Goal: Information Seeking & Learning: Learn about a topic

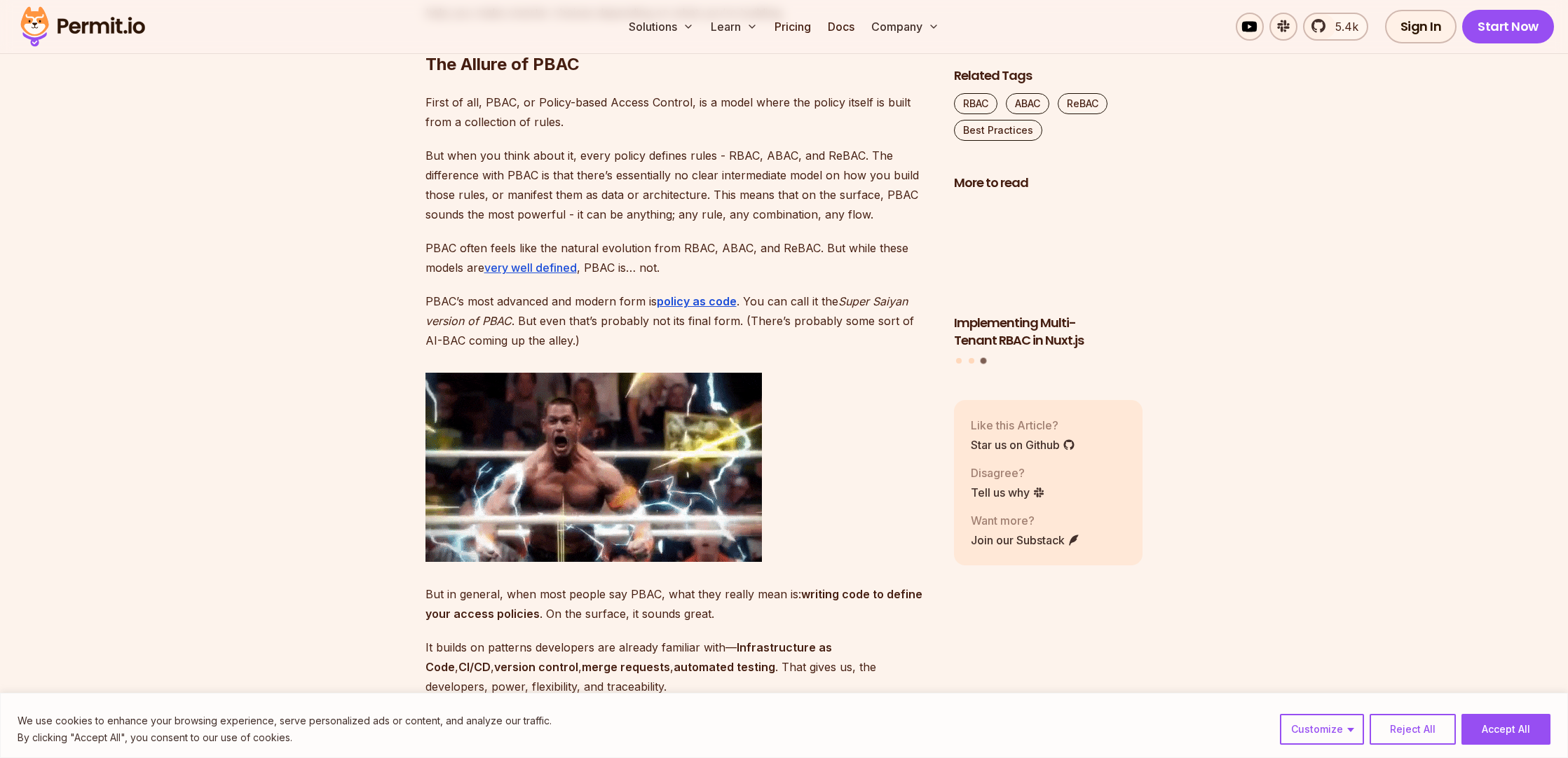
scroll to position [1453, 0]
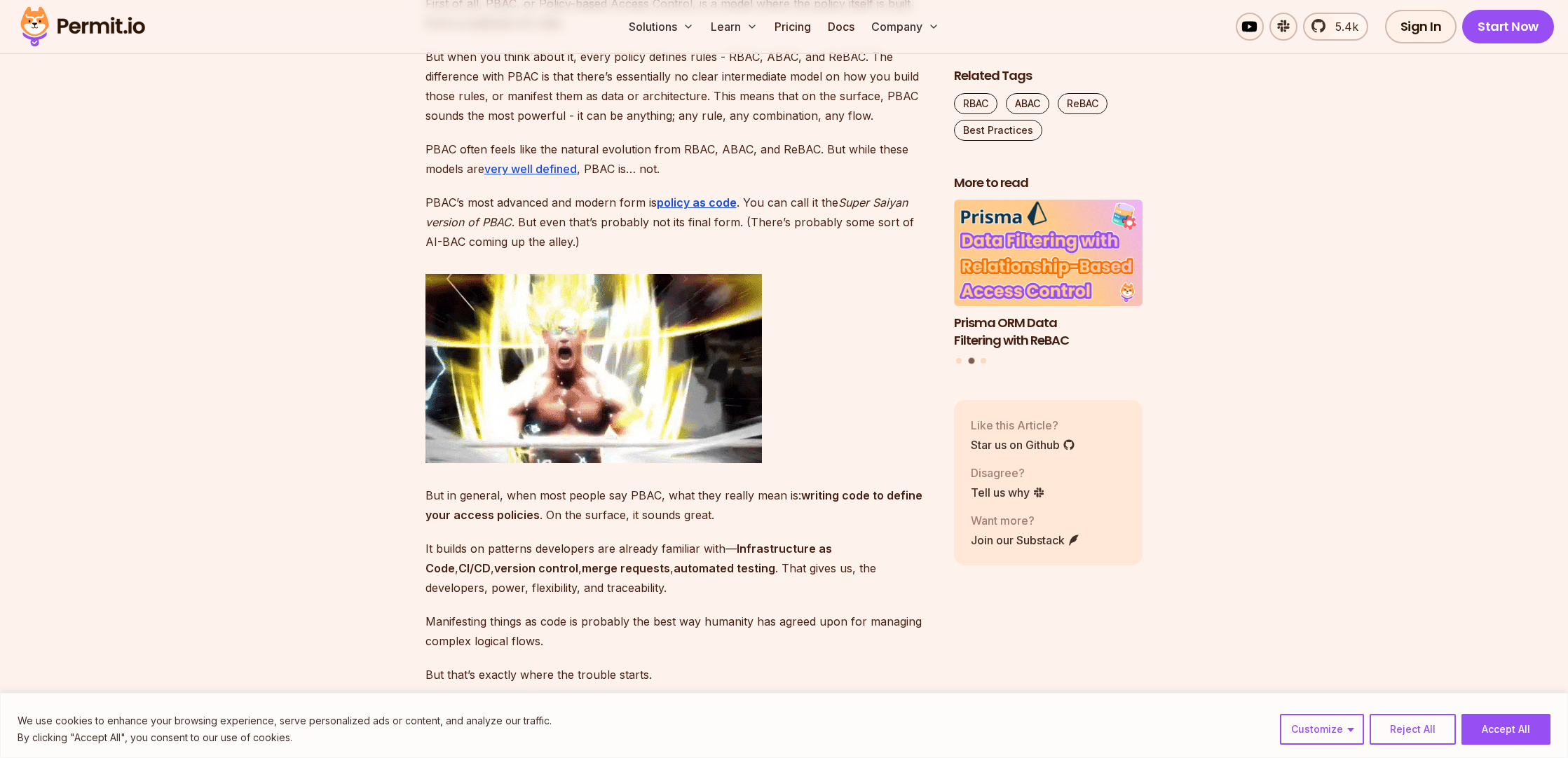
scroll to position [1514, 0]
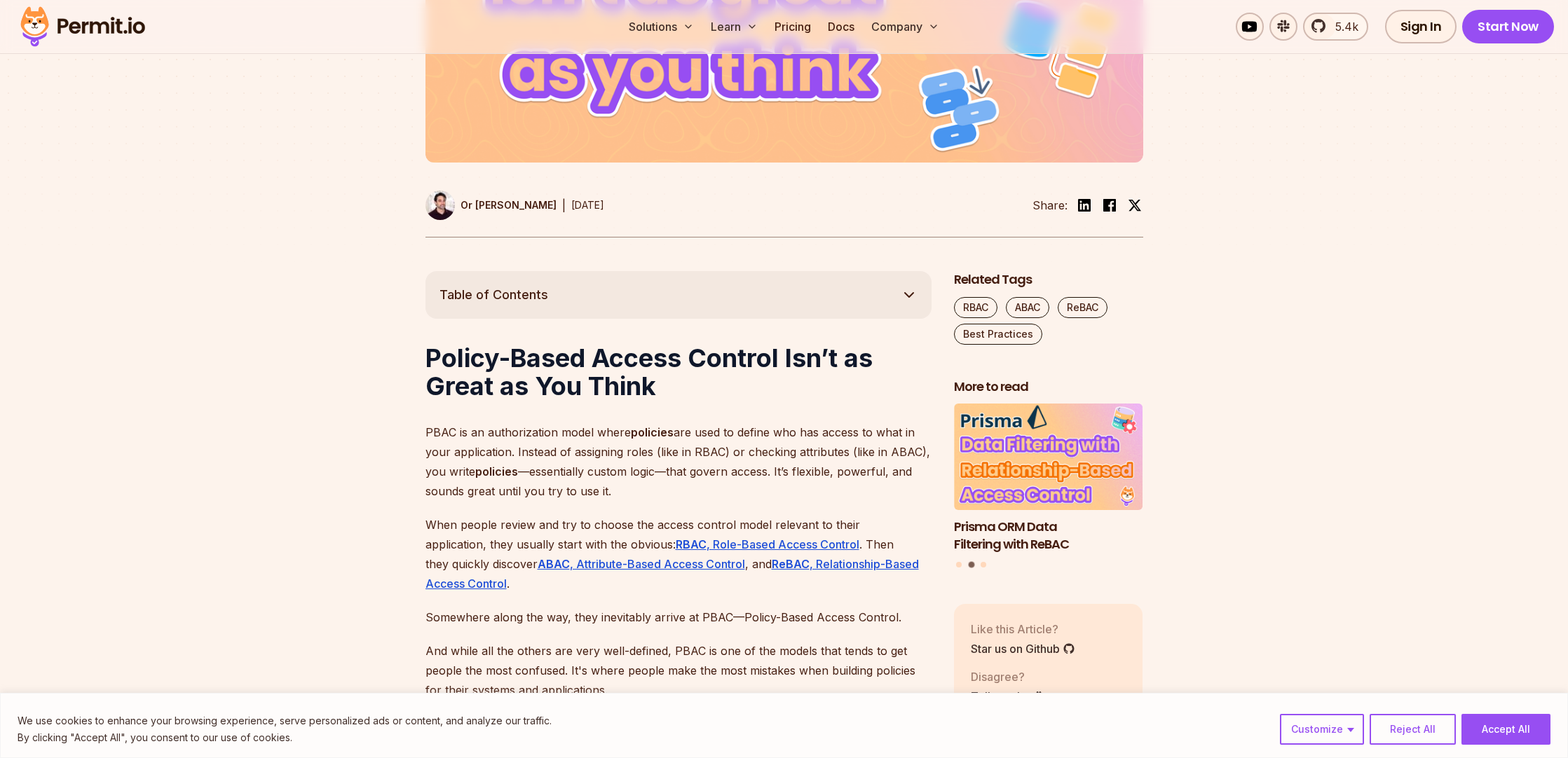
scroll to position [0, 0]
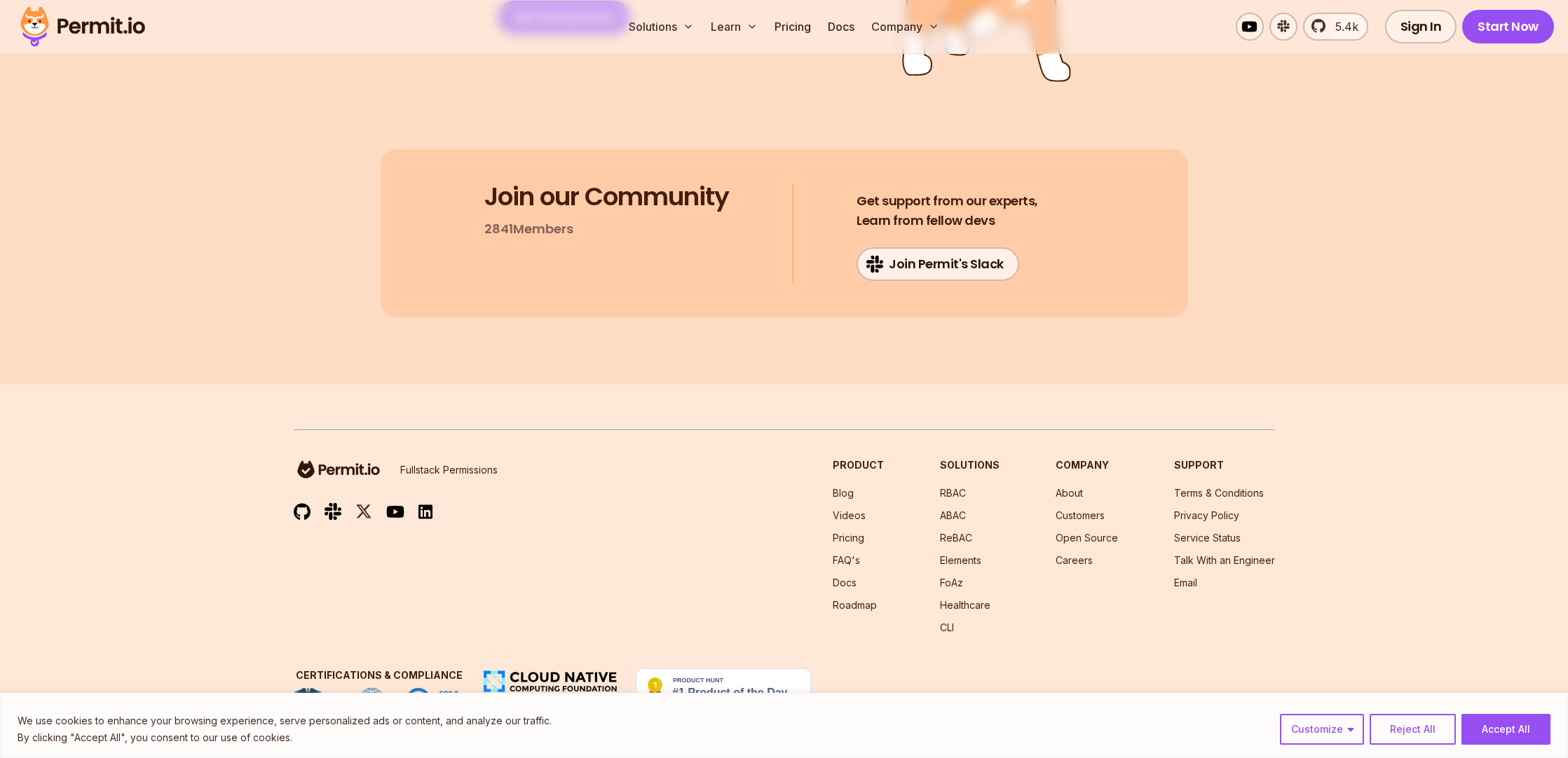
scroll to position [10700, 0]
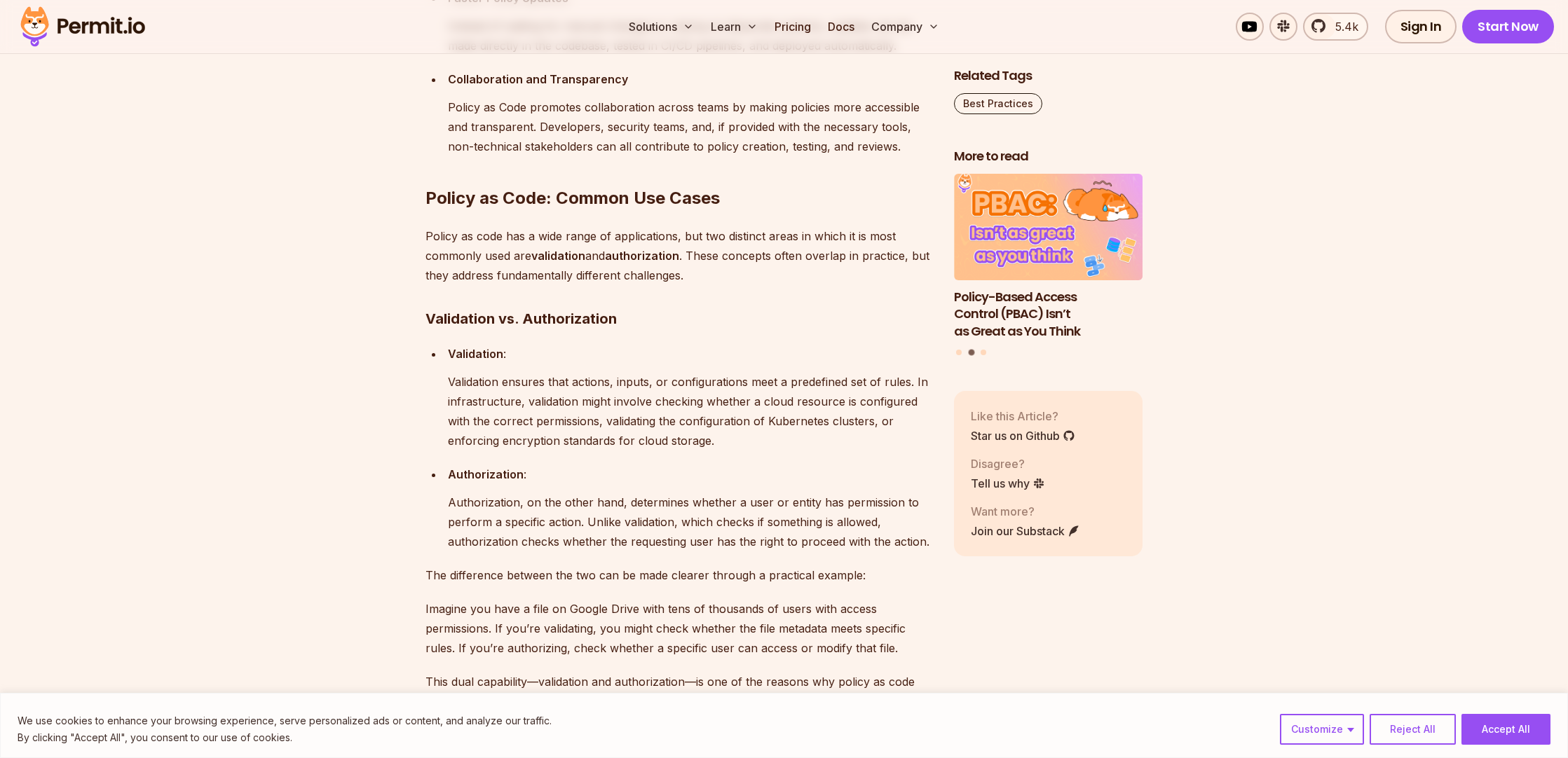
scroll to position [2179, 0]
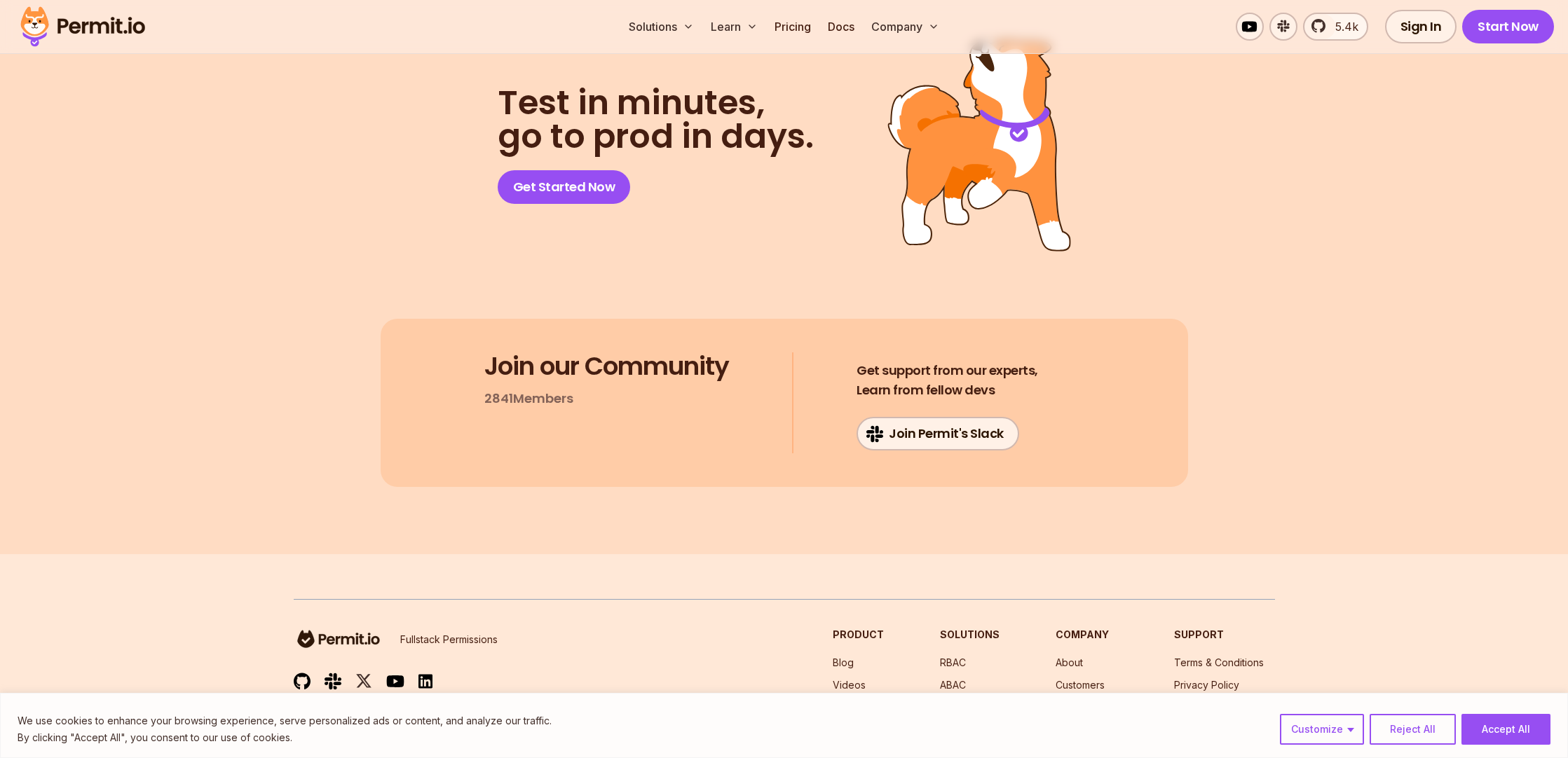
scroll to position [5750, 0]
